Goal: Check status: Check status

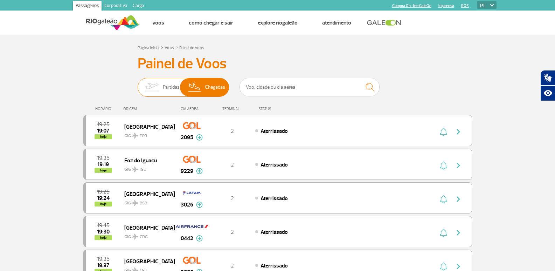
click at [164, 85] on span "Partidas" at bounding box center [171, 87] width 17 height 18
click at [138, 84] on input "Partidas Chegadas" at bounding box center [138, 84] width 0 height 0
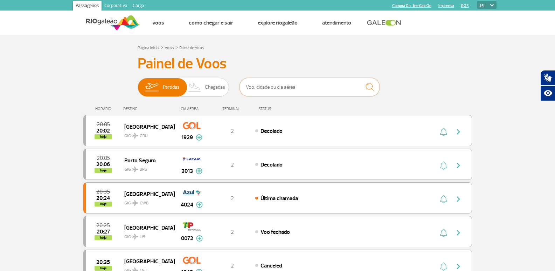
click at [273, 85] on input "text" at bounding box center [309, 87] width 140 height 19
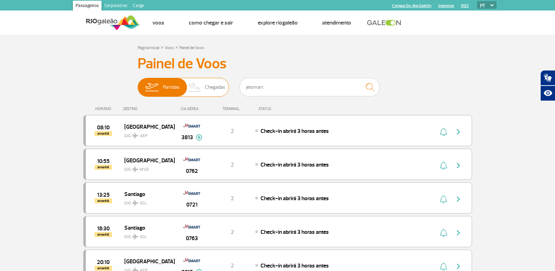
click at [218, 89] on span "Chegadas" at bounding box center [215, 87] width 20 height 18
click at [138, 84] on input "Partidas Chegadas" at bounding box center [138, 84] width 0 height 0
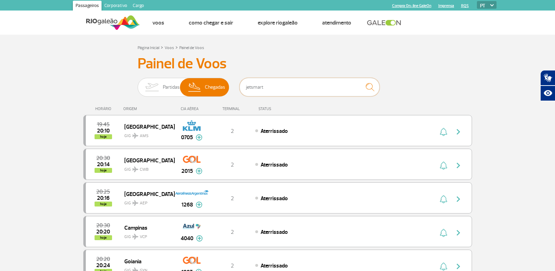
click at [264, 87] on input "jetsmart" at bounding box center [309, 87] width 140 height 19
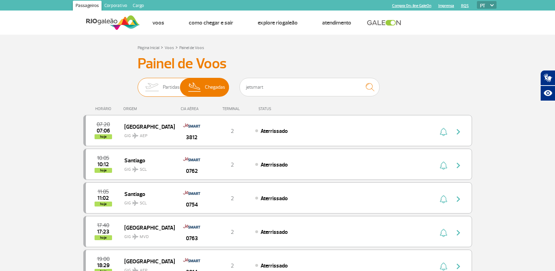
click at [174, 88] on span "Partidas" at bounding box center [171, 87] width 17 height 18
click at [138, 84] on input "Partidas Chegadas" at bounding box center [138, 84] width 0 height 0
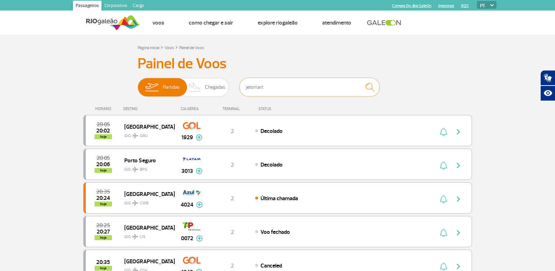
click at [268, 90] on input "jetsmart" at bounding box center [309, 87] width 140 height 19
type input "jetsmart"
